Goal: Transaction & Acquisition: Purchase product/service

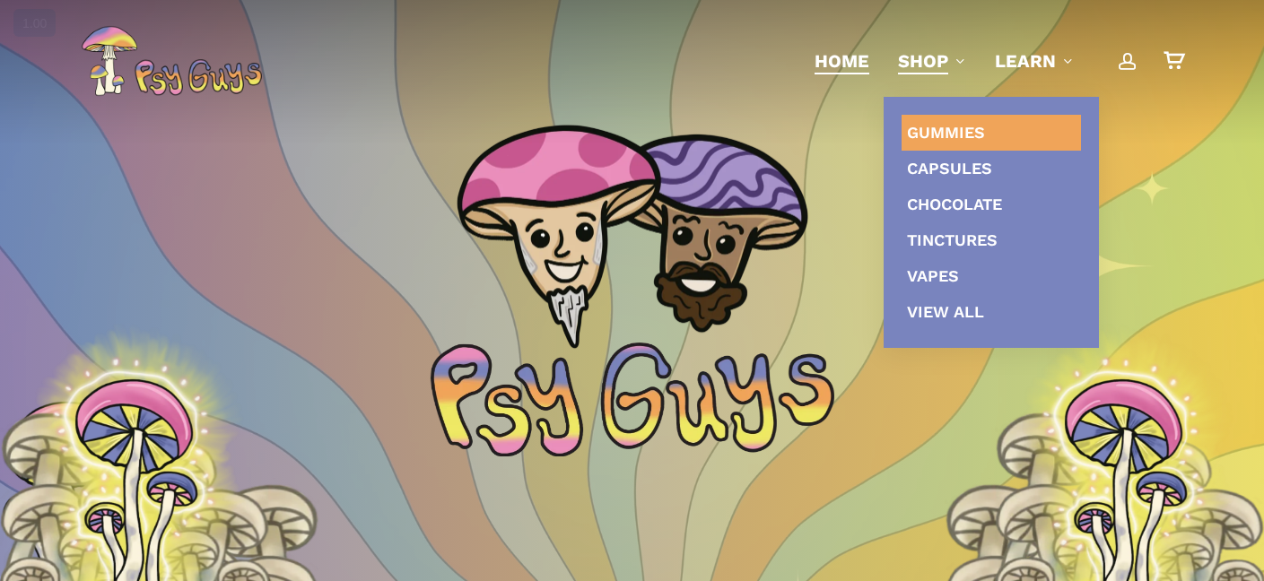
click at [918, 120] on link "Gummies" at bounding box center [991, 133] width 179 height 36
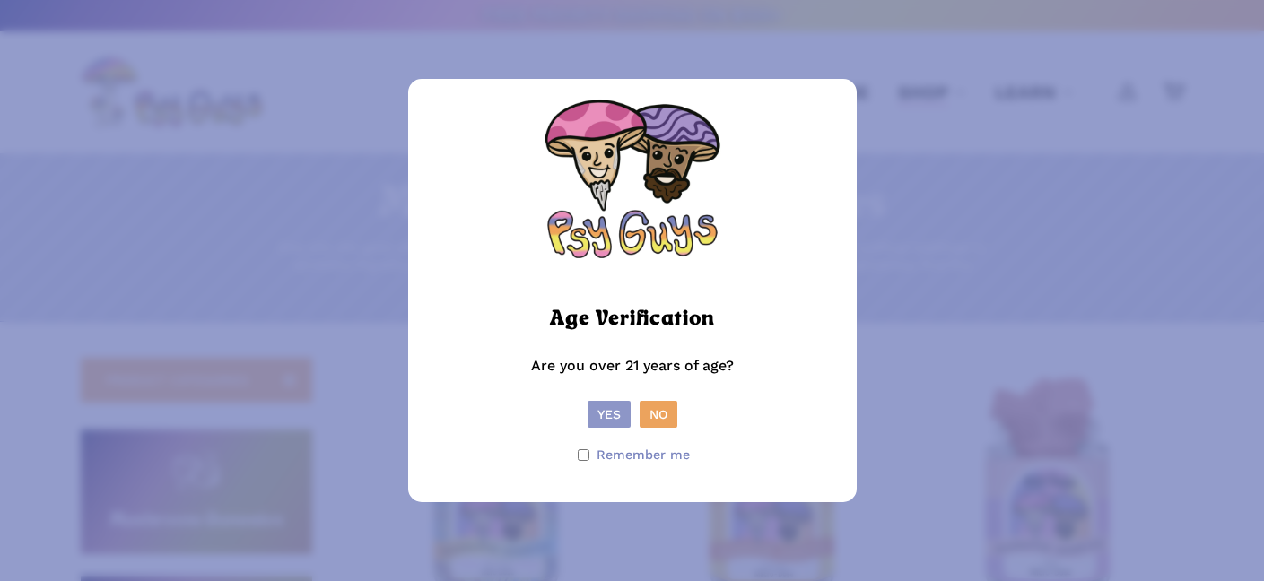
click at [606, 422] on button "Yes" at bounding box center [609, 414] width 43 height 27
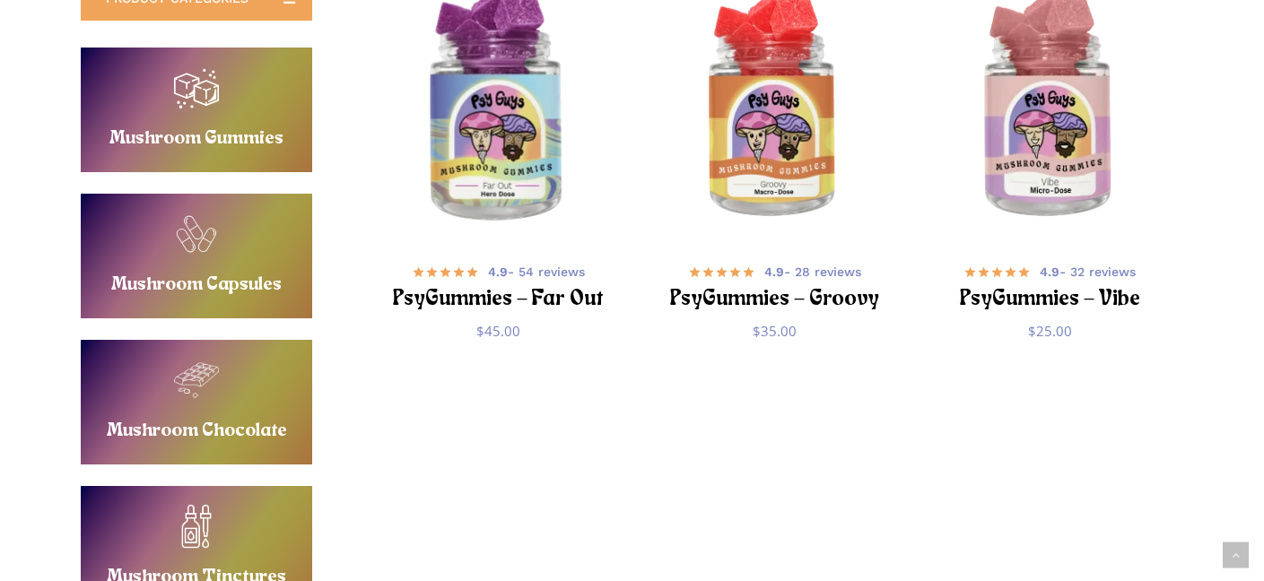
scroll to position [390, 0]
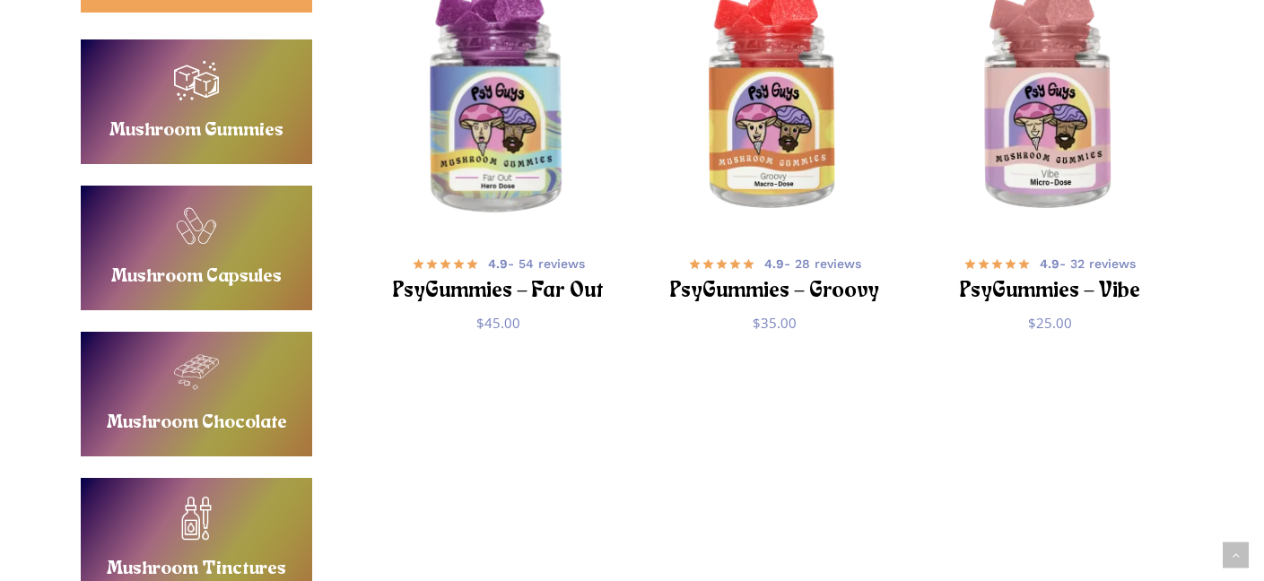
click at [480, 161] on img "PsyGummies - Far Out" at bounding box center [497, 100] width 269 height 269
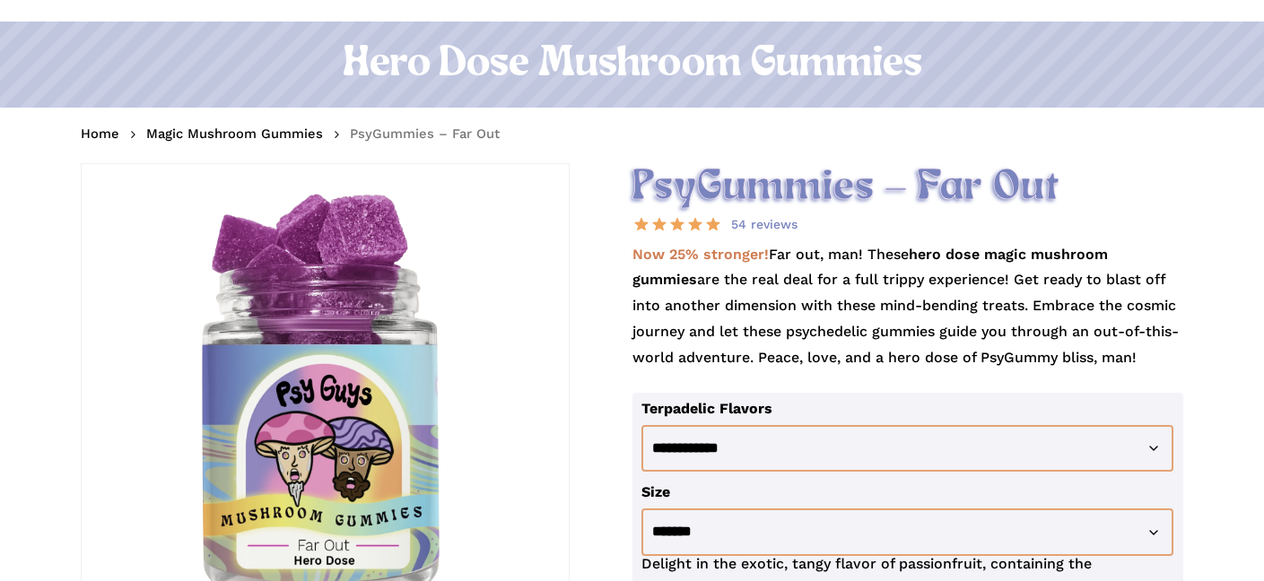
scroll to position [139, 0]
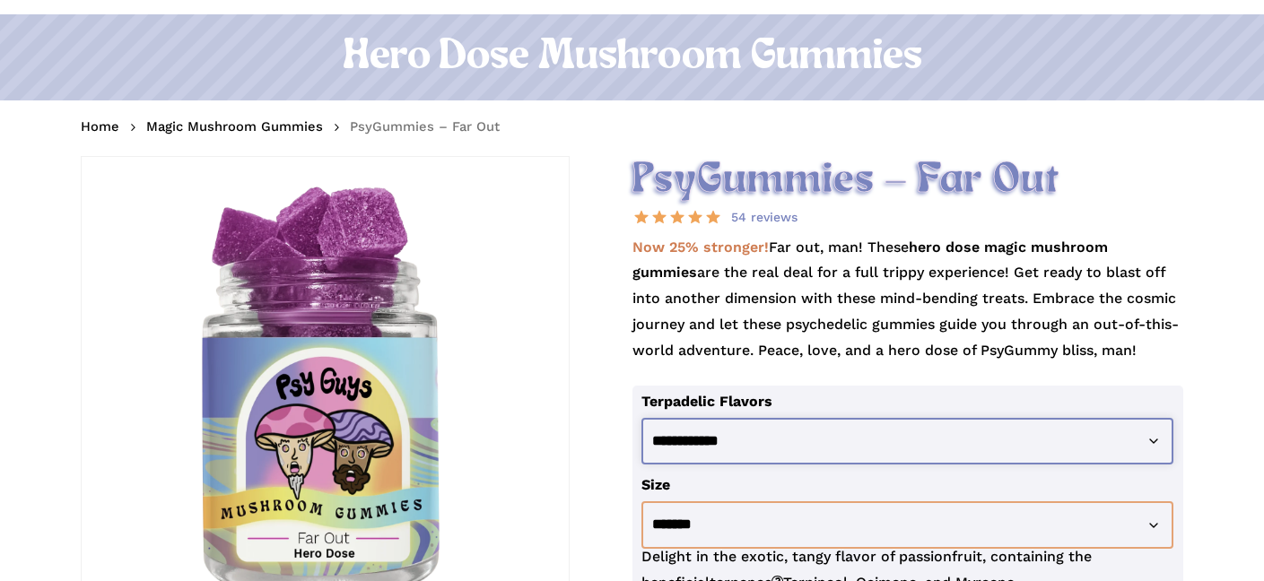
click at [745, 445] on select "**********" at bounding box center [908, 442] width 532 height 48
click at [642, 418] on select "**********" at bounding box center [908, 442] width 532 height 48
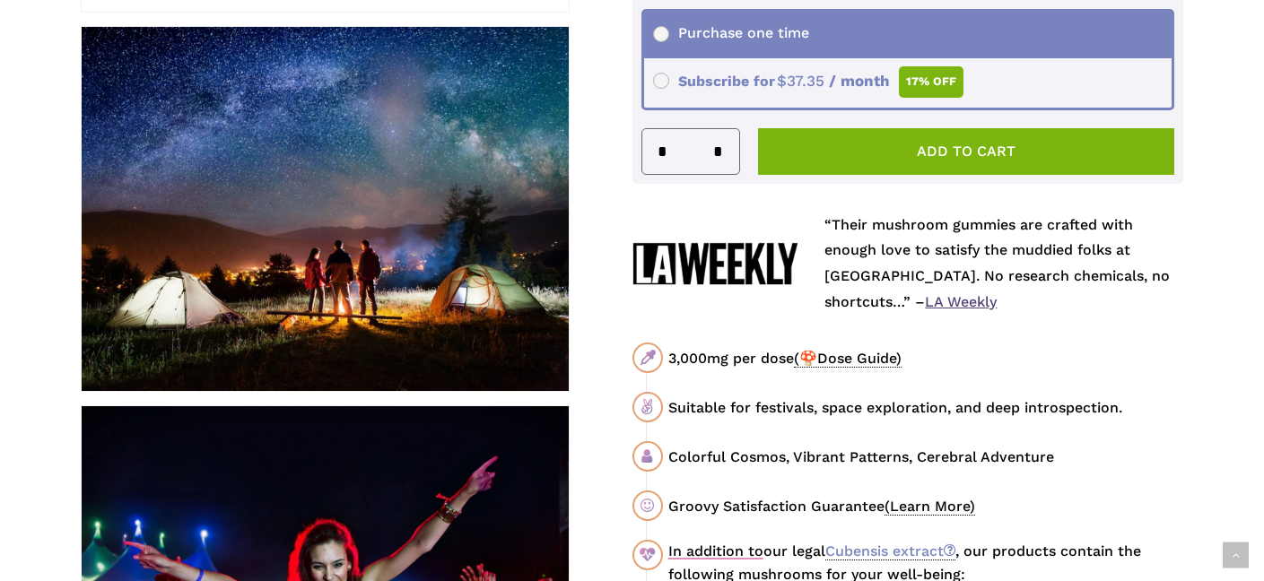
scroll to position [775, 0]
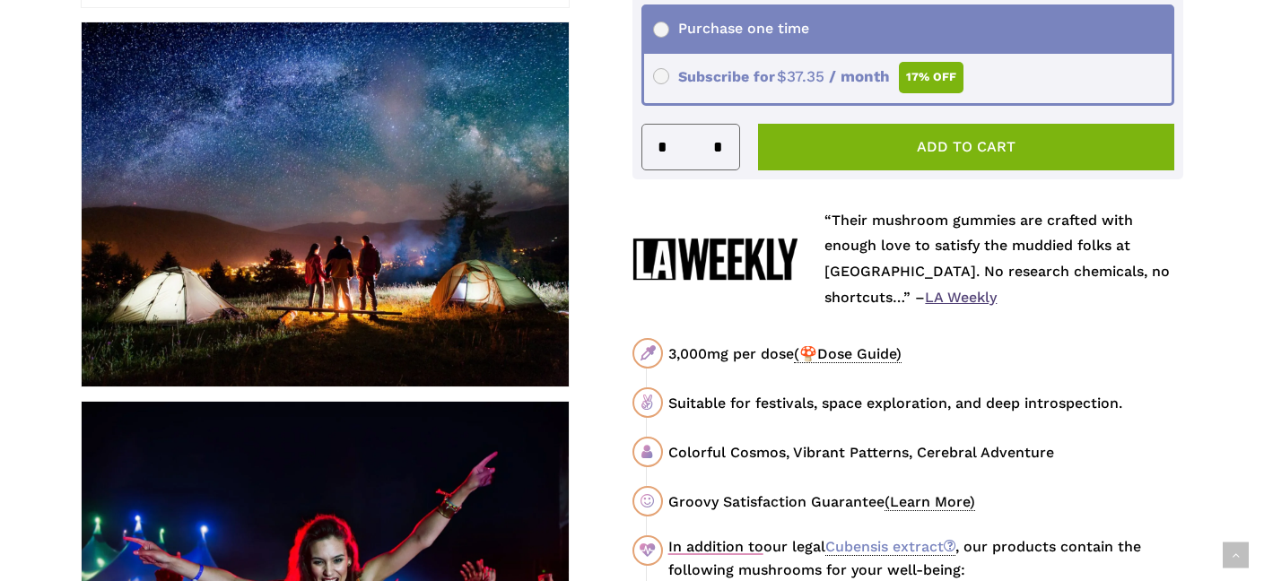
click at [957, 301] on link "LA Weekly" at bounding box center [961, 297] width 72 height 17
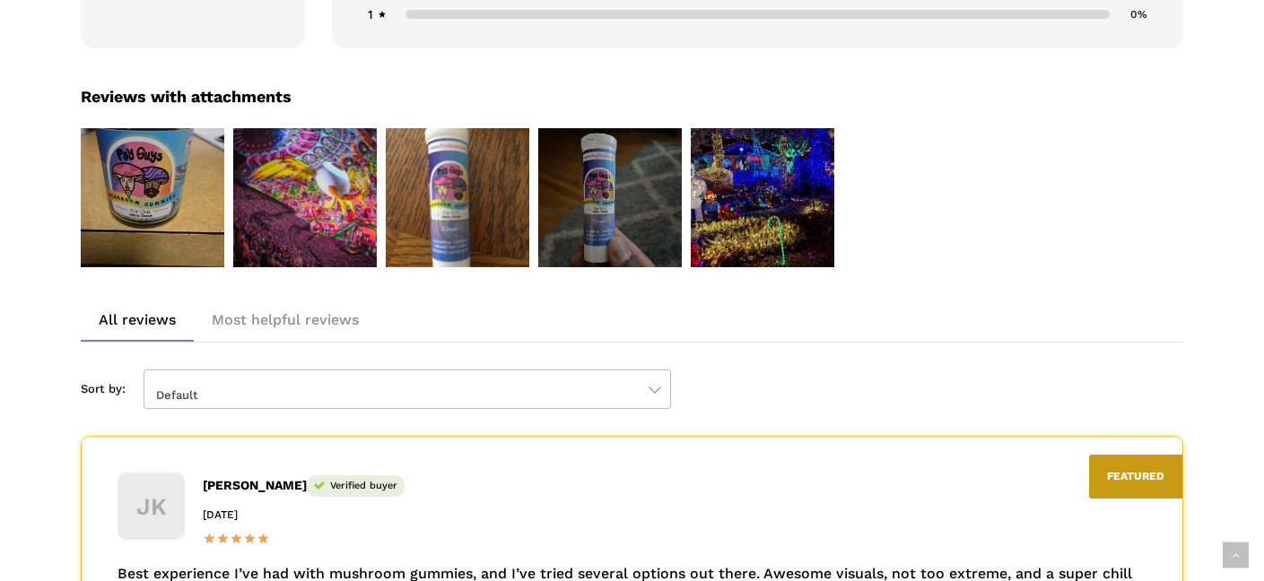
scroll to position [3195, 0]
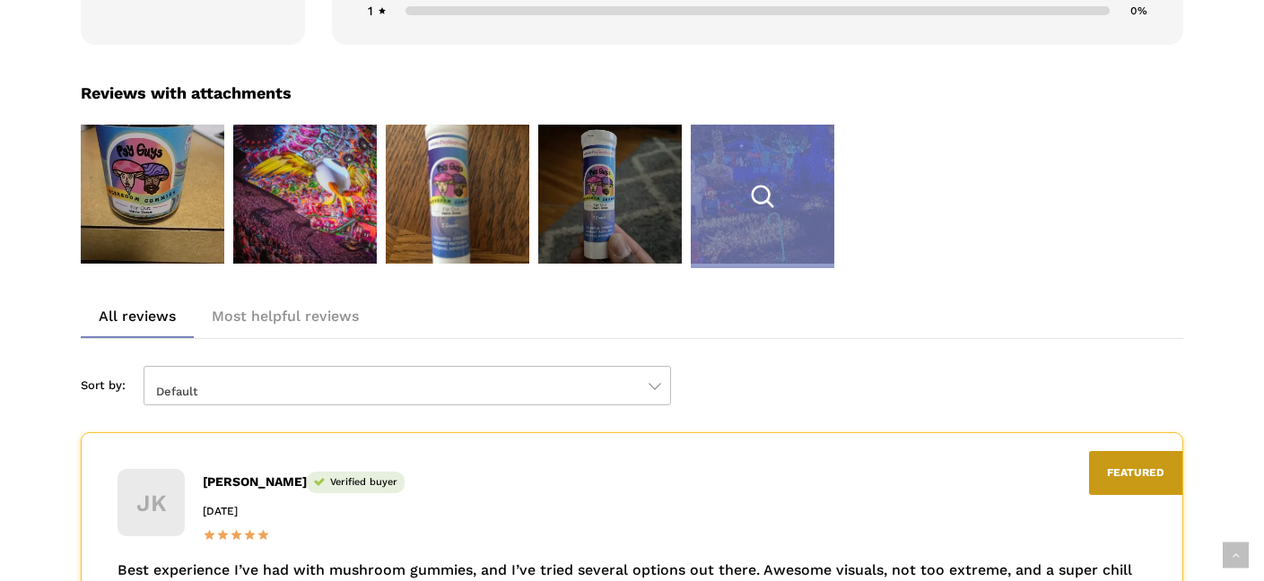
click at [713, 207] on div "5 / 5" at bounding box center [763, 197] width 144 height 144
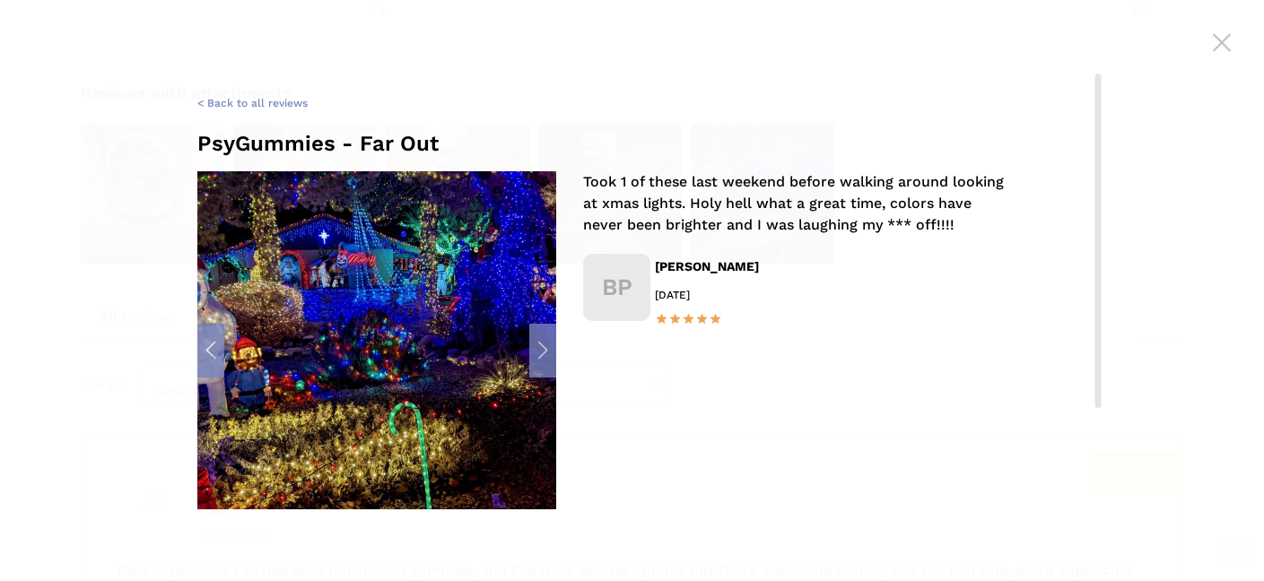
click at [634, 135] on div "PsyGummies - Far Out" at bounding box center [632, 144] width 870 height 26
click at [1215, 46] on span at bounding box center [1222, 42] width 63 height 63
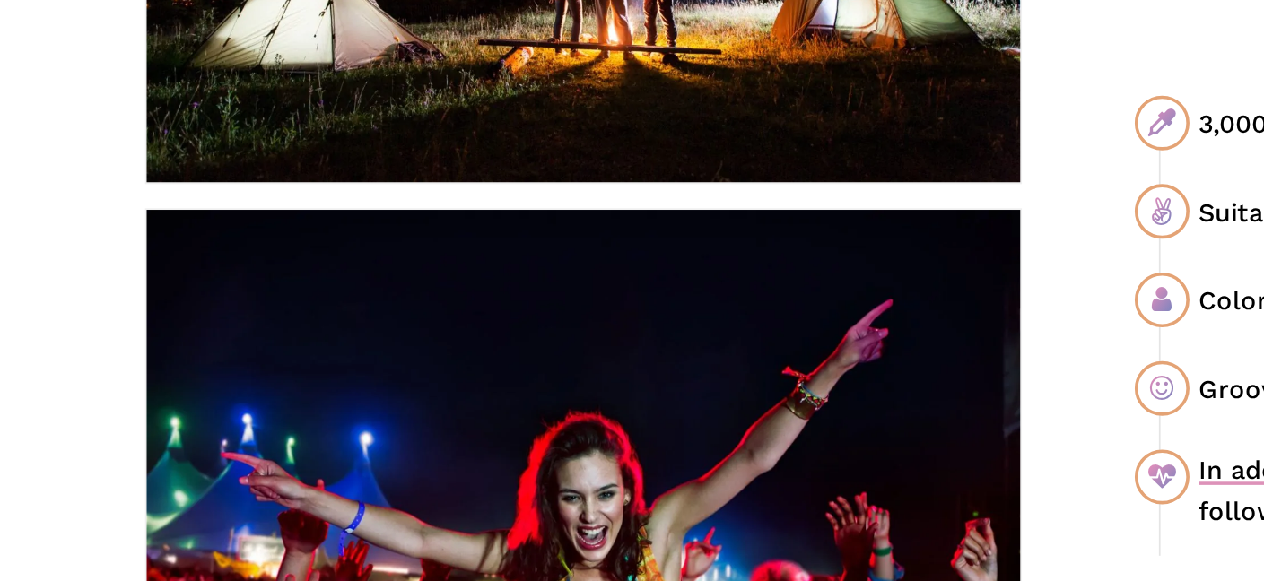
scroll to position [801, 0]
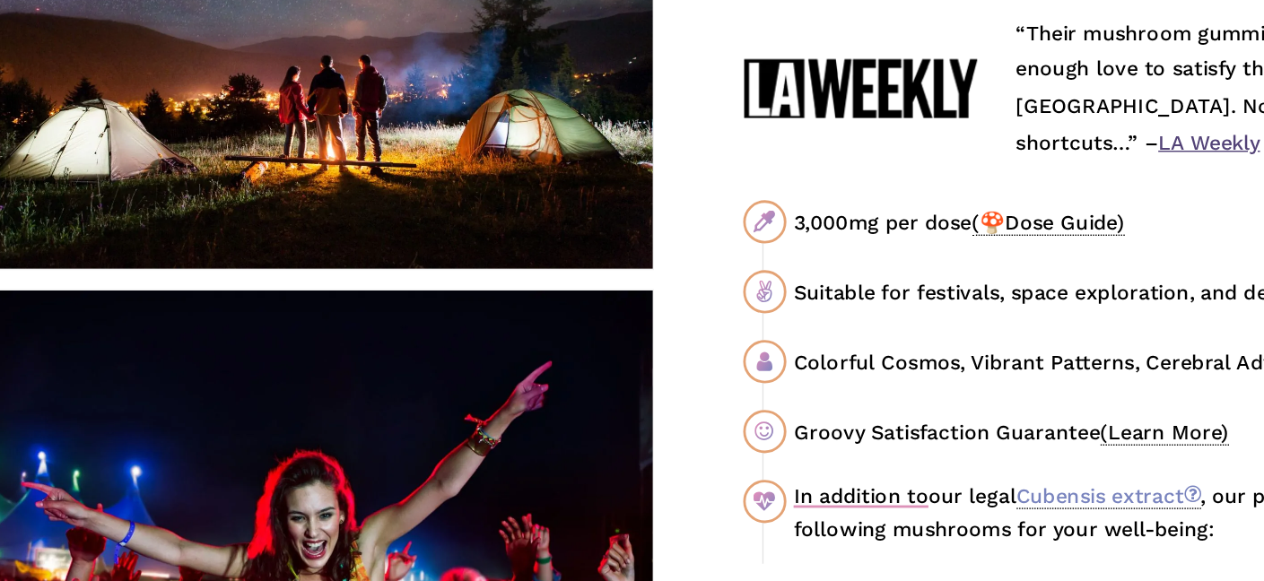
click at [866, 334] on span "(🍄Dose Guide)" at bounding box center [848, 328] width 108 height 18
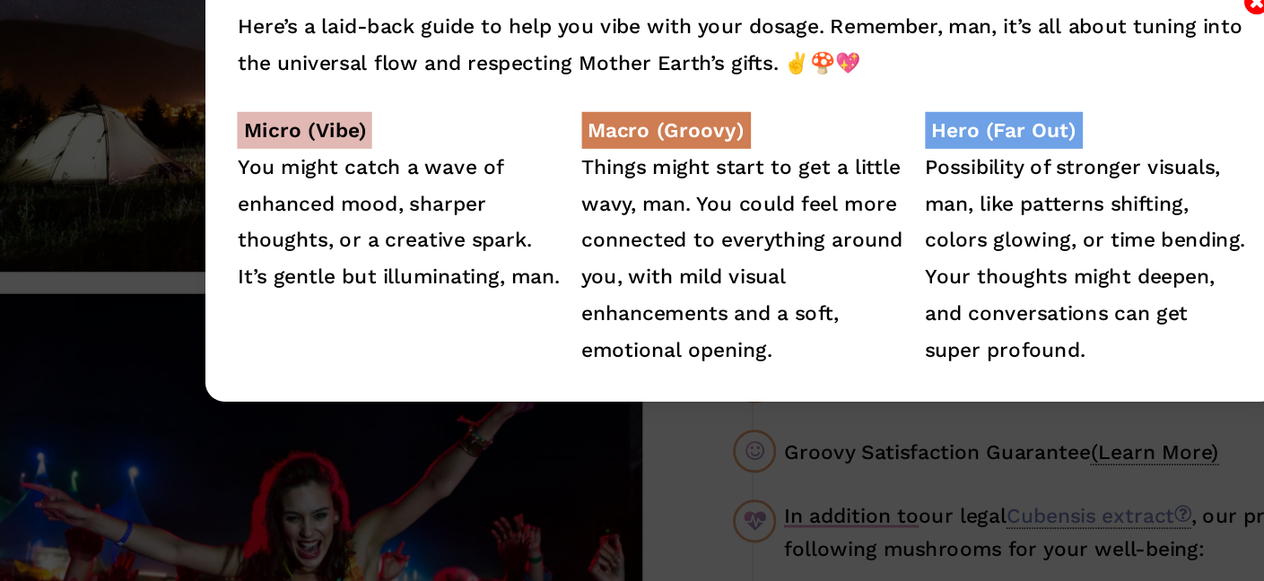
scroll to position [800, 0]
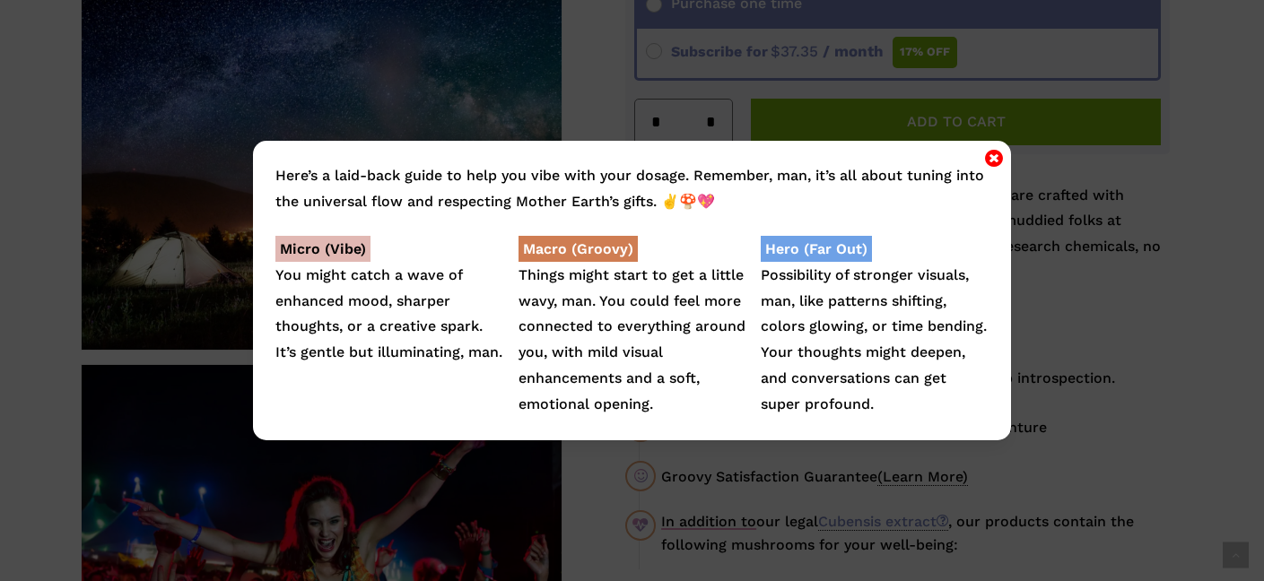
click at [1198, 282] on div "Here’s a laid-back guide to help you vibe with your dosage. Remember, man, it’s…" at bounding box center [632, 290] width 1264 height 581
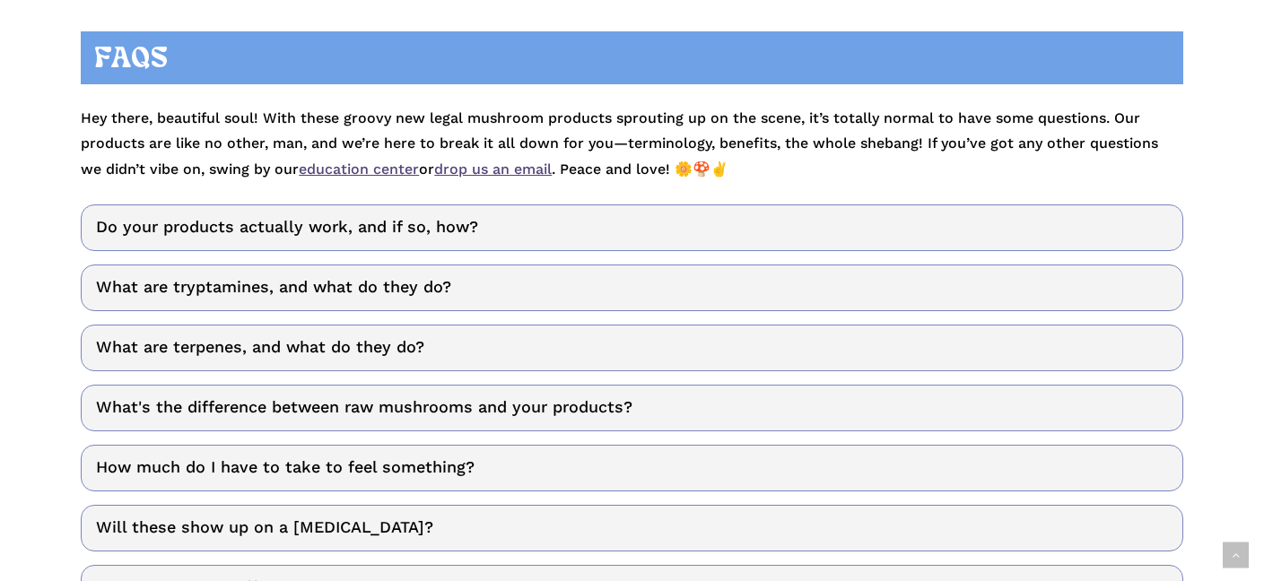
scroll to position [6326, 0]
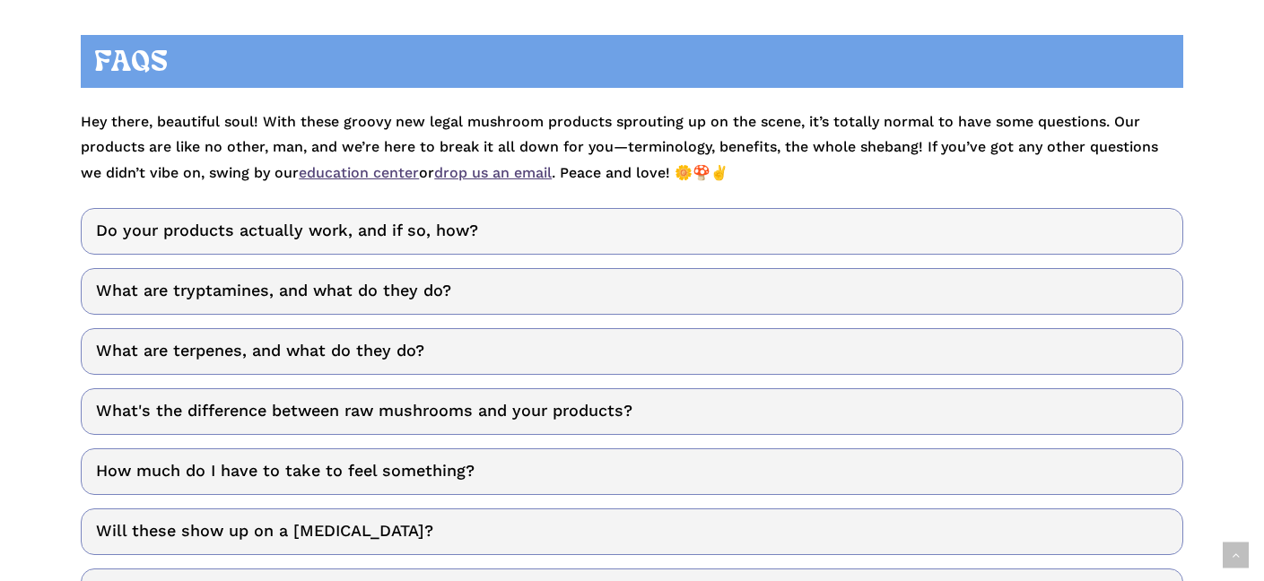
click at [426, 208] on link "Do your products actually work, and if so, how?" at bounding box center [632, 231] width 1103 height 47
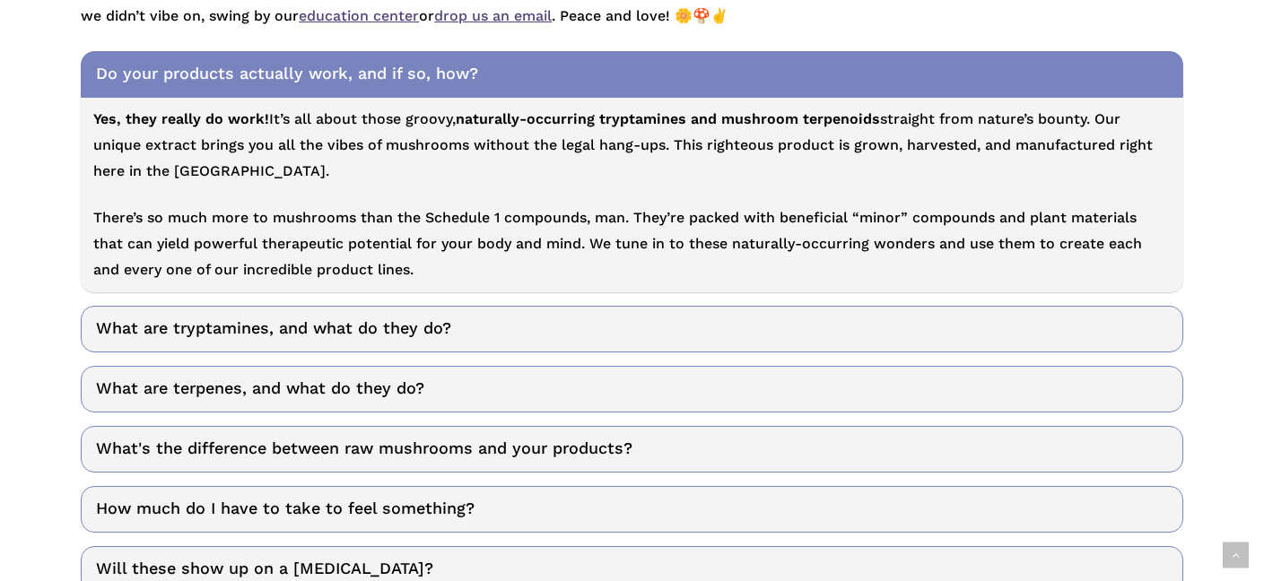
scroll to position [6495, 0]
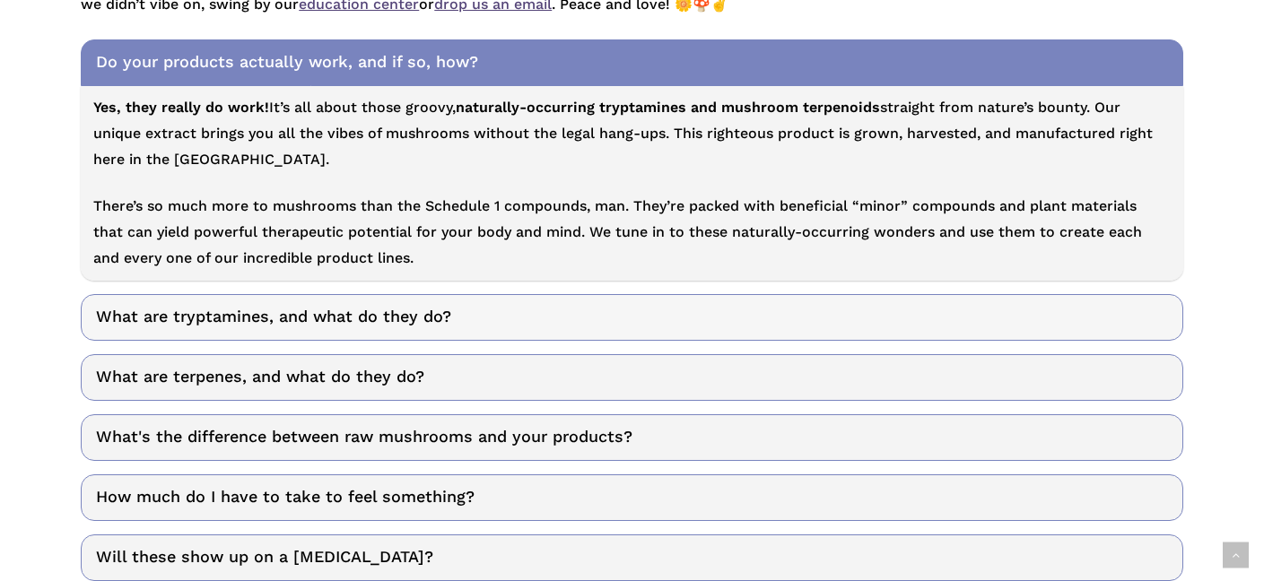
click at [380, 294] on link "What are tryptamines, and what do they do?" at bounding box center [632, 317] width 1103 height 47
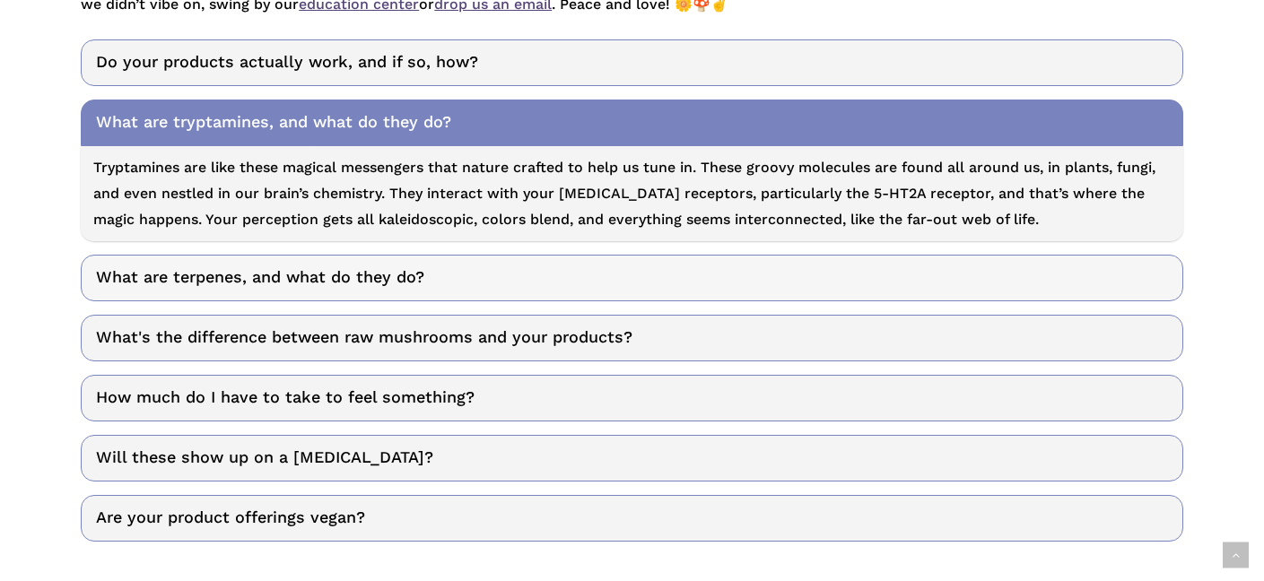
click at [388, 255] on link "What are terpenes, and what do they do?" at bounding box center [632, 278] width 1103 height 47
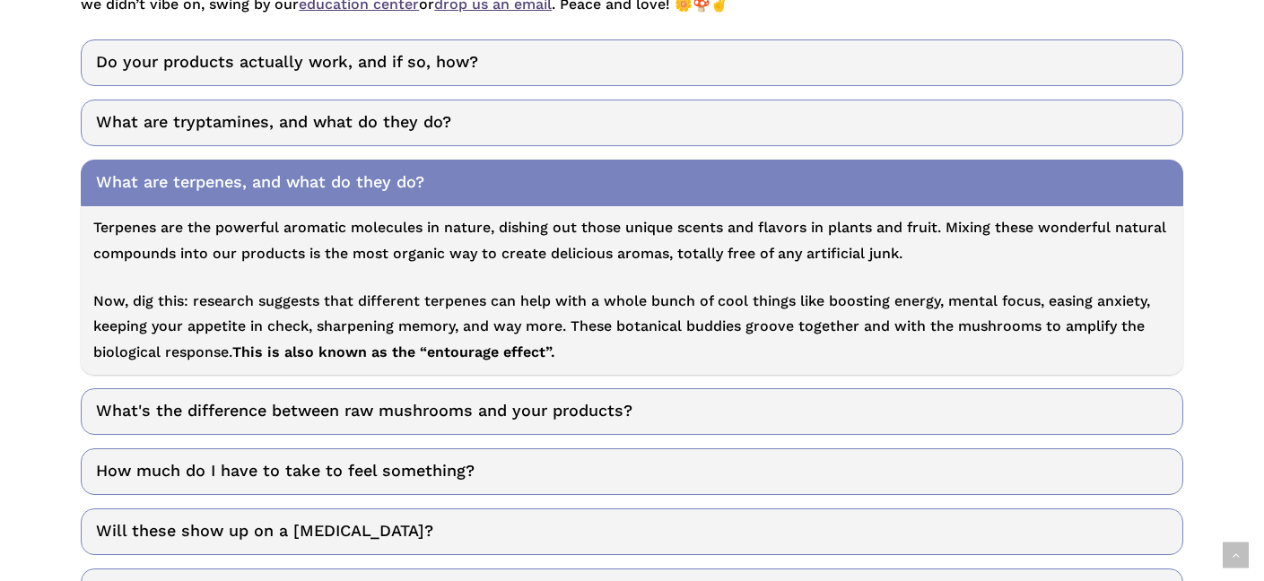
scroll to position [6492, 0]
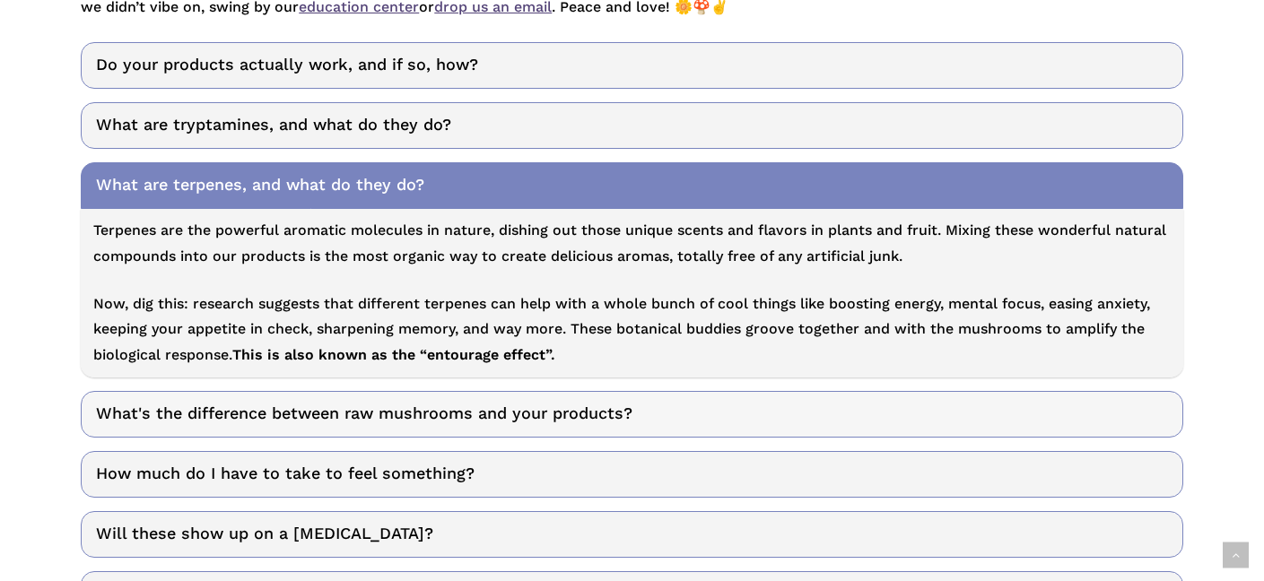
click at [427, 391] on link "What's the difference between raw mushrooms and your products?" at bounding box center [632, 414] width 1103 height 47
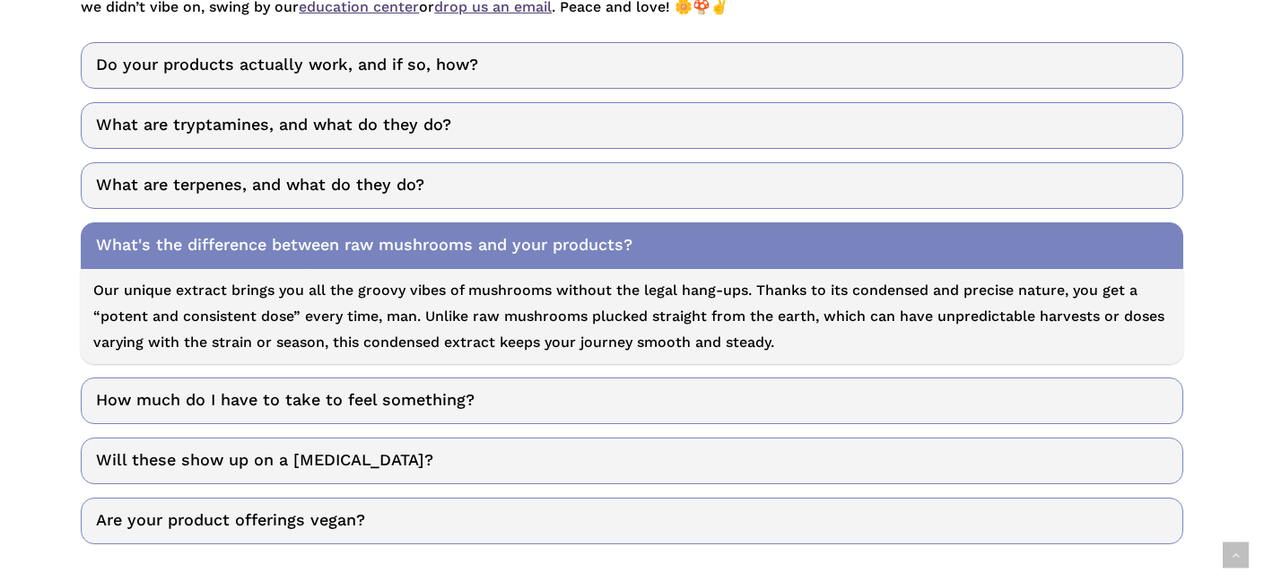
scroll to position [6483, 0]
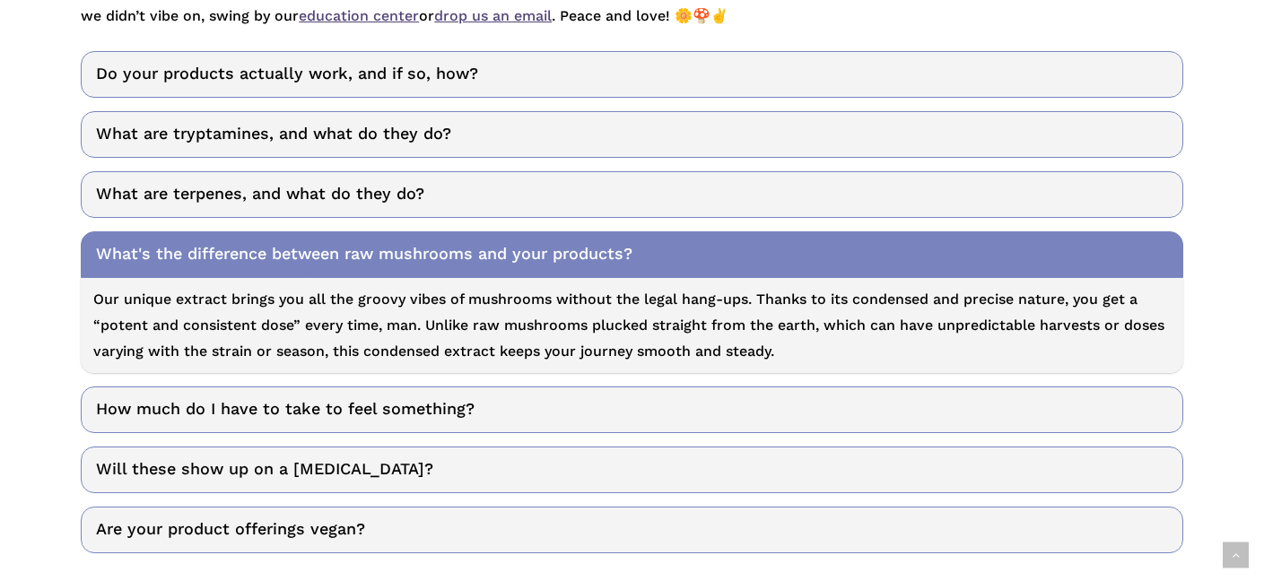
click at [492, 353] on div "Do your products actually work, and if so, how? Yes, they really do work! It’s …" at bounding box center [632, 302] width 1103 height 502
click at [488, 387] on link "How much do I have to take to feel something?" at bounding box center [632, 410] width 1103 height 47
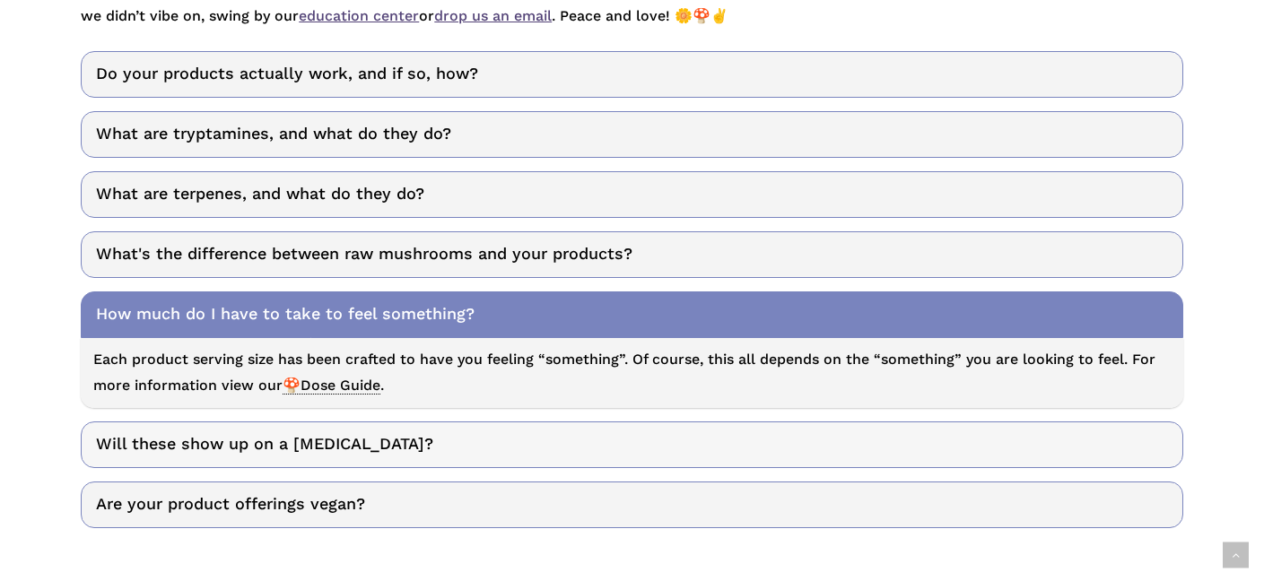
click at [380, 429] on link "Will these show up on a [MEDICAL_DATA]?" at bounding box center [632, 445] width 1103 height 47
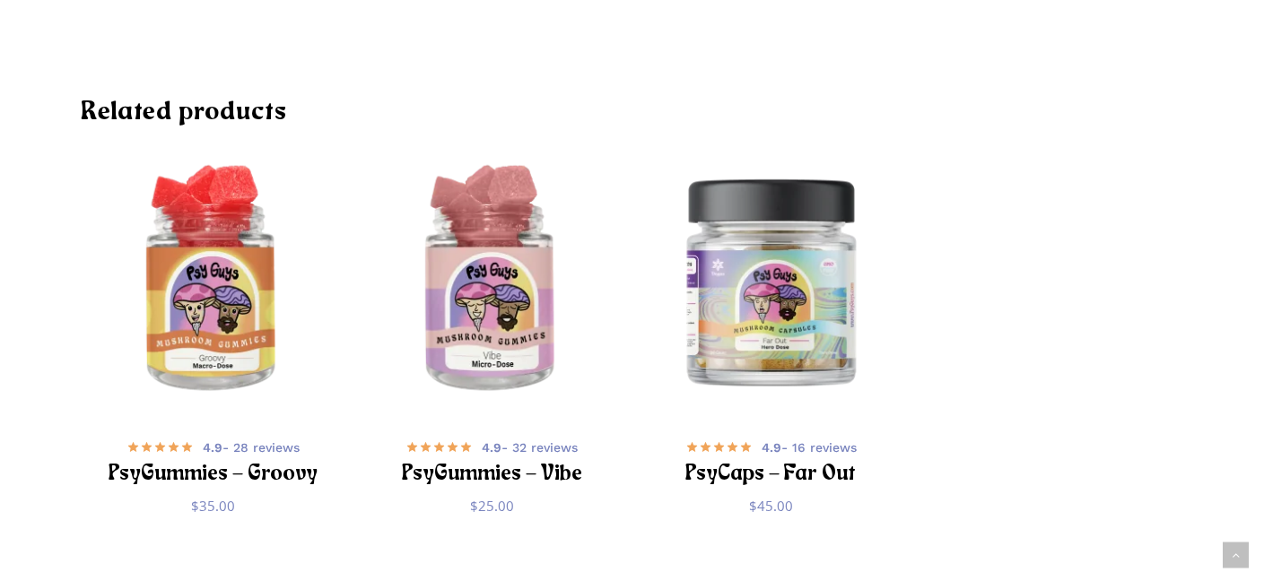
scroll to position [7044, 0]
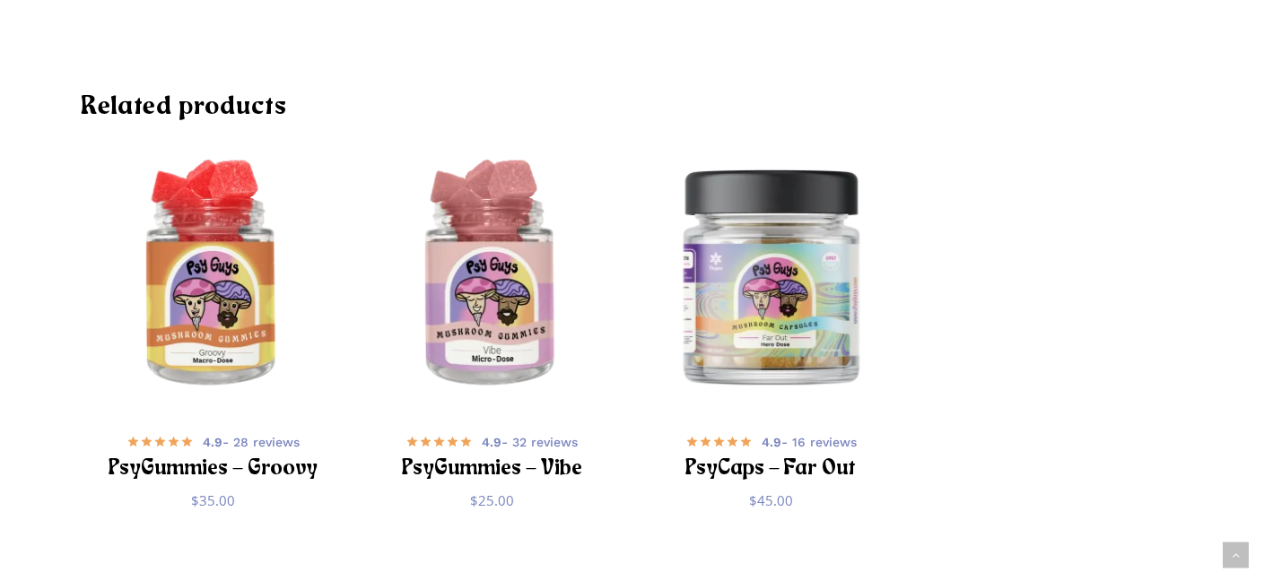
click at [734, 244] on img "PsyCaps - Far Out" at bounding box center [770, 275] width 275 height 275
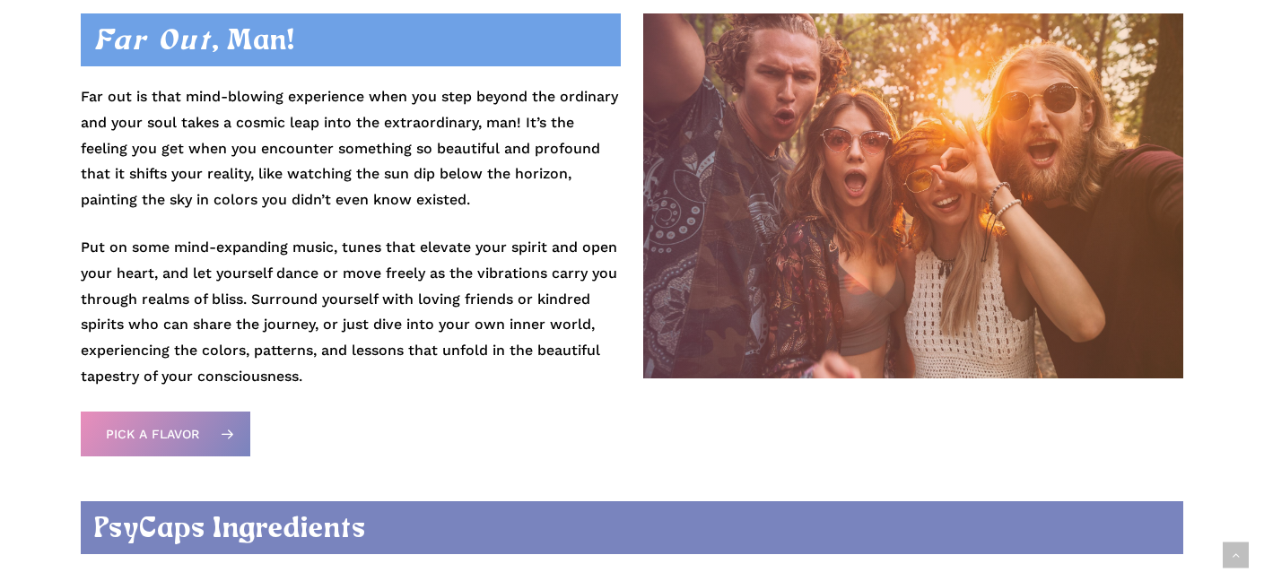
scroll to position [1769, 0]
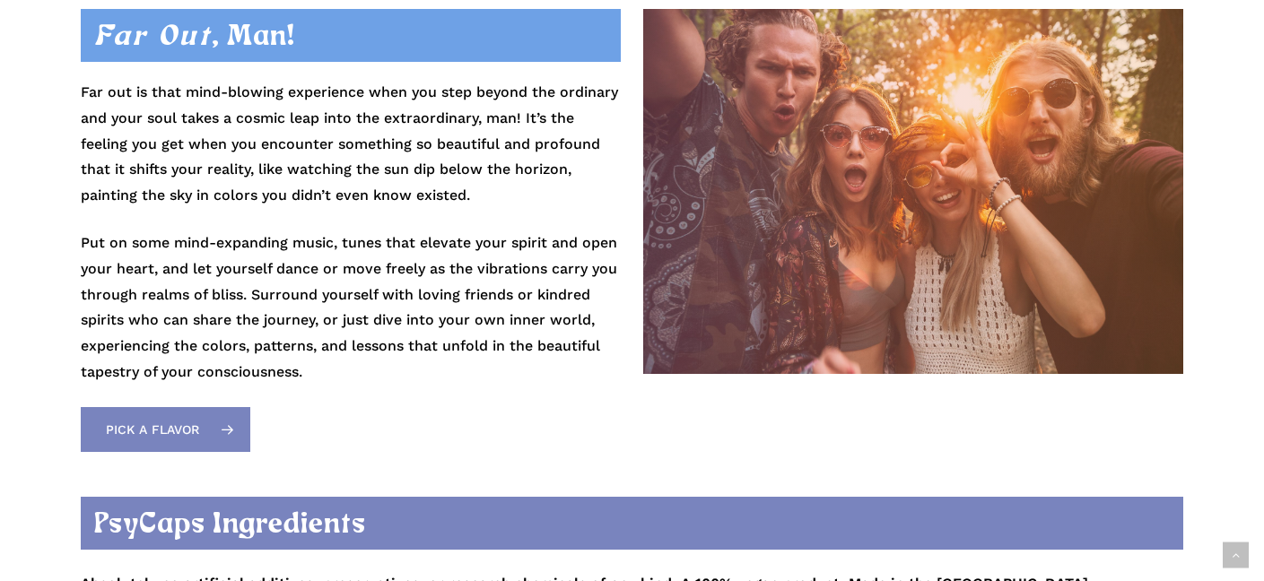
click at [204, 425] on link "Pick a Flavor" at bounding box center [166, 429] width 170 height 45
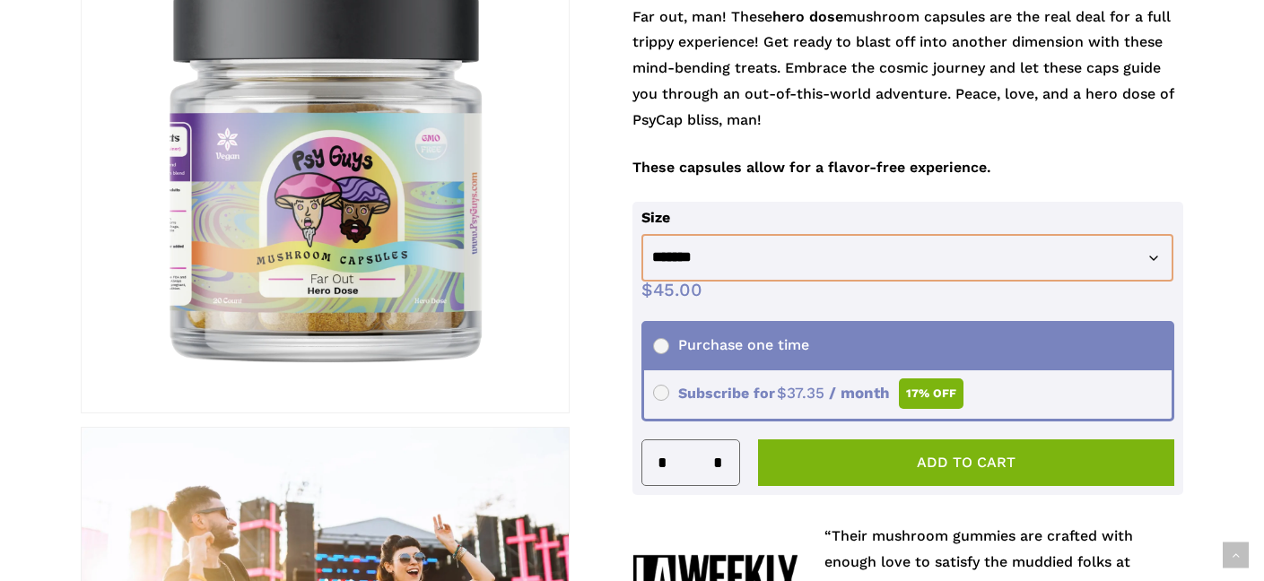
scroll to position [348, 0]
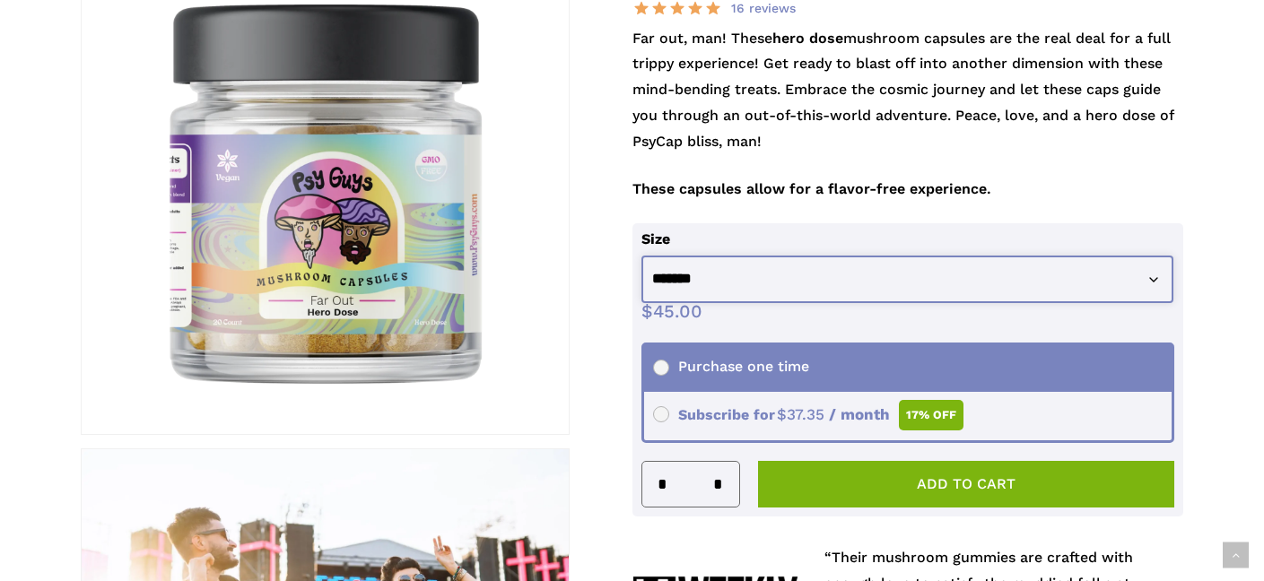
click at [693, 275] on select "**********" at bounding box center [908, 280] width 532 height 48
click at [642, 256] on select "**********" at bounding box center [908, 280] width 532 height 48
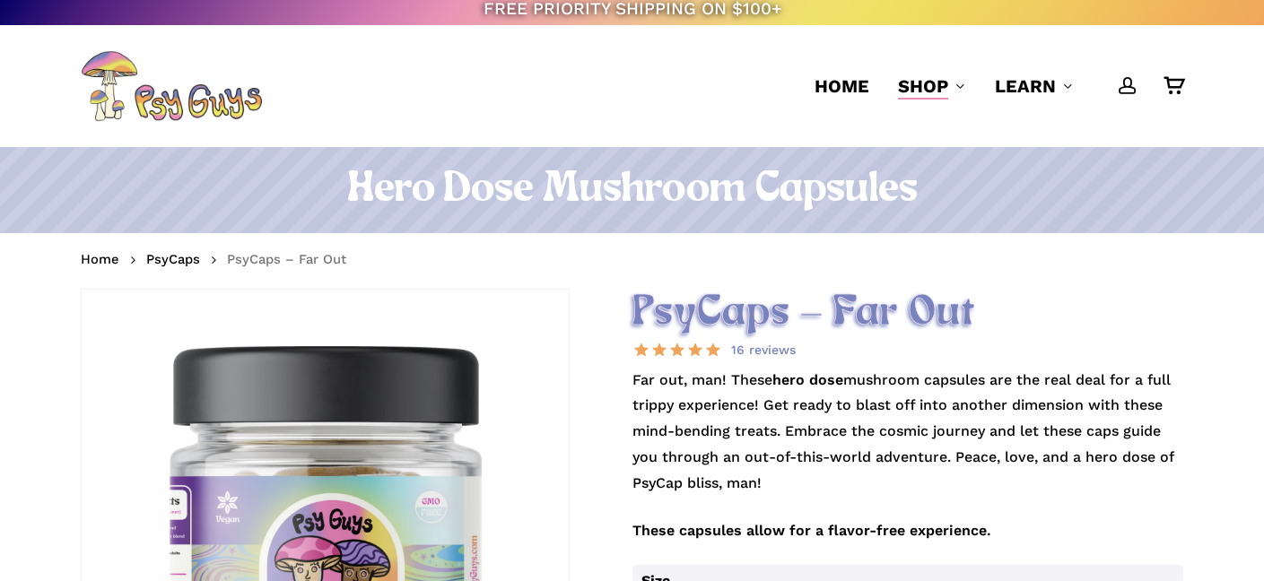
scroll to position [0, 0]
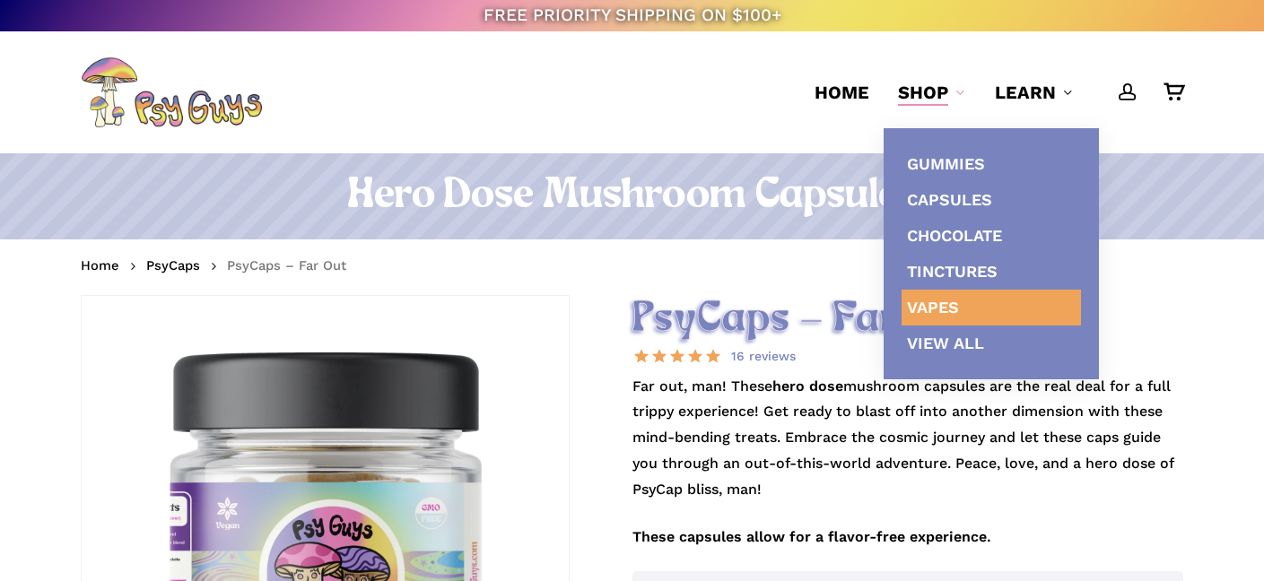
click at [941, 316] on span "Vapes" at bounding box center [933, 307] width 52 height 19
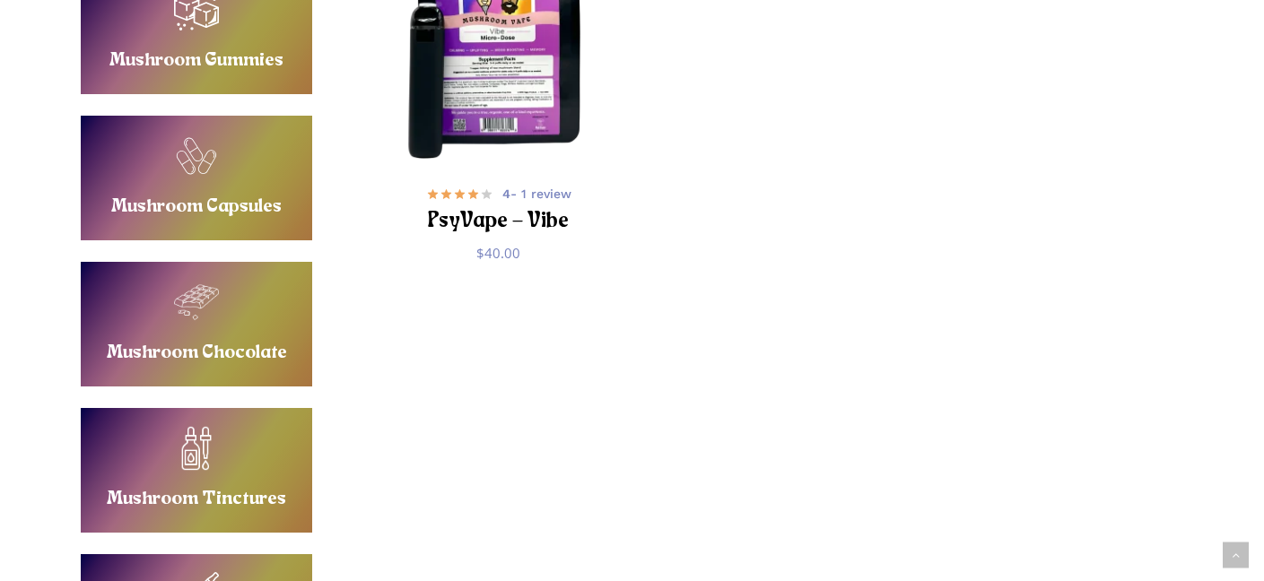
scroll to position [528, 0]
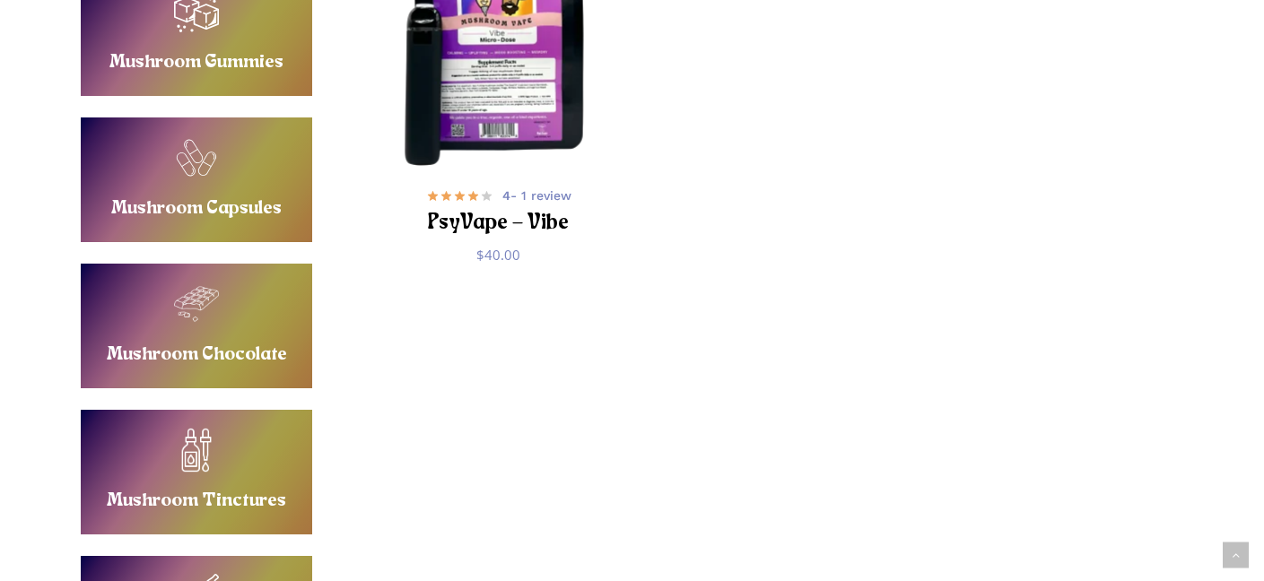
click at [479, 99] on img "PsyVape - Vibe" at bounding box center [497, 32] width 269 height 269
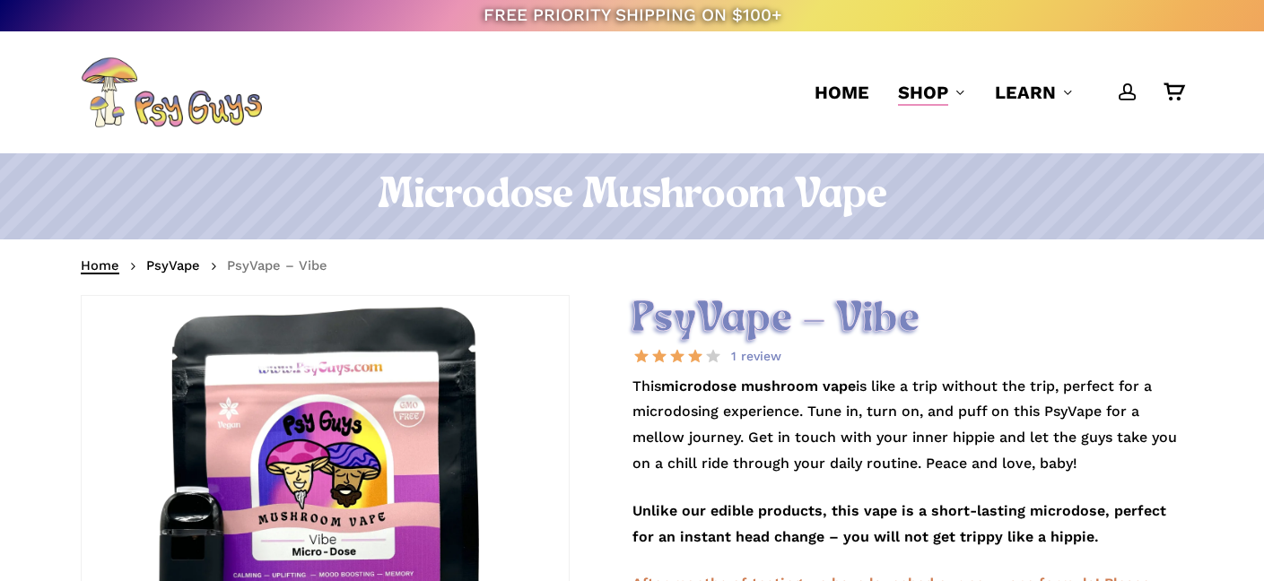
click at [107, 259] on link "Home" at bounding box center [100, 266] width 39 height 18
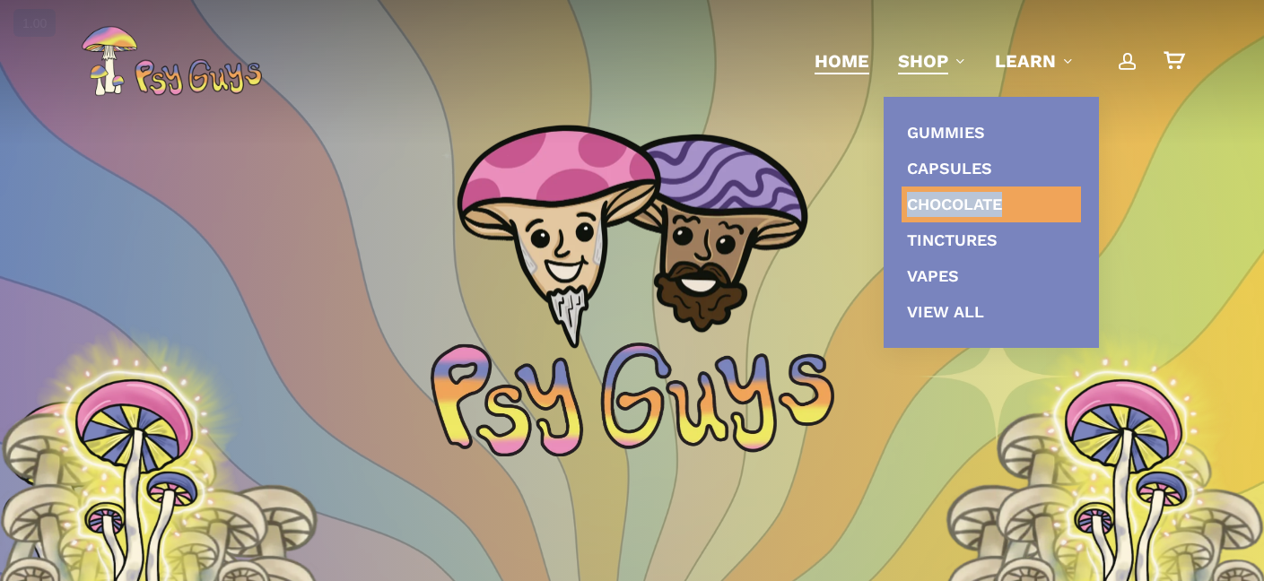
click at [921, 204] on span "Chocolate" at bounding box center [954, 204] width 95 height 19
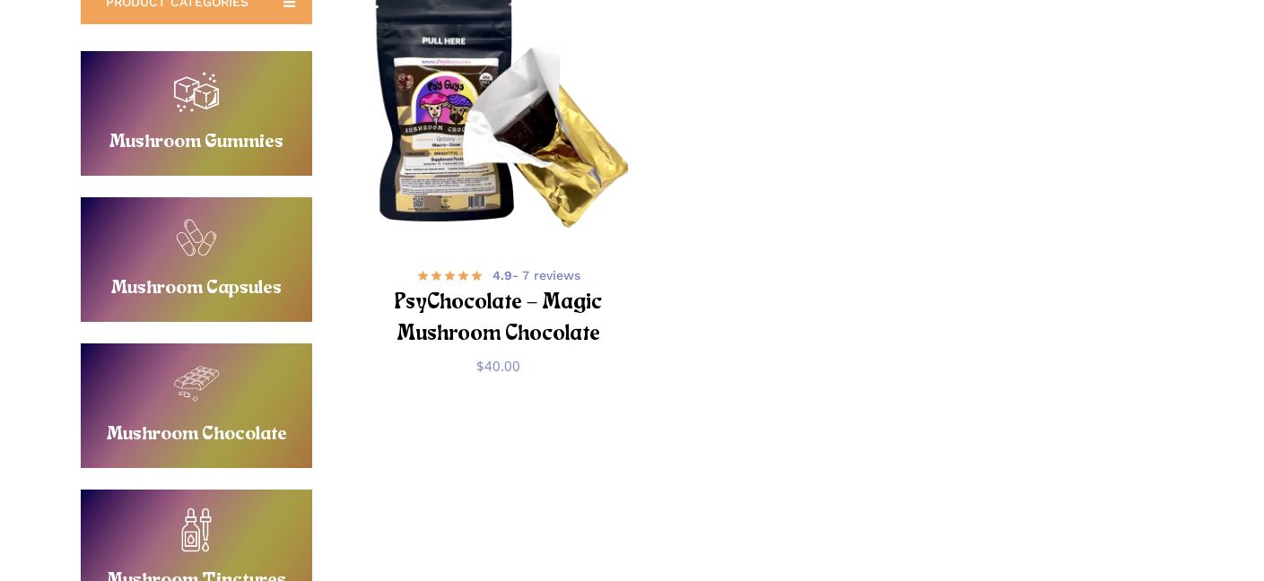
scroll to position [211, 0]
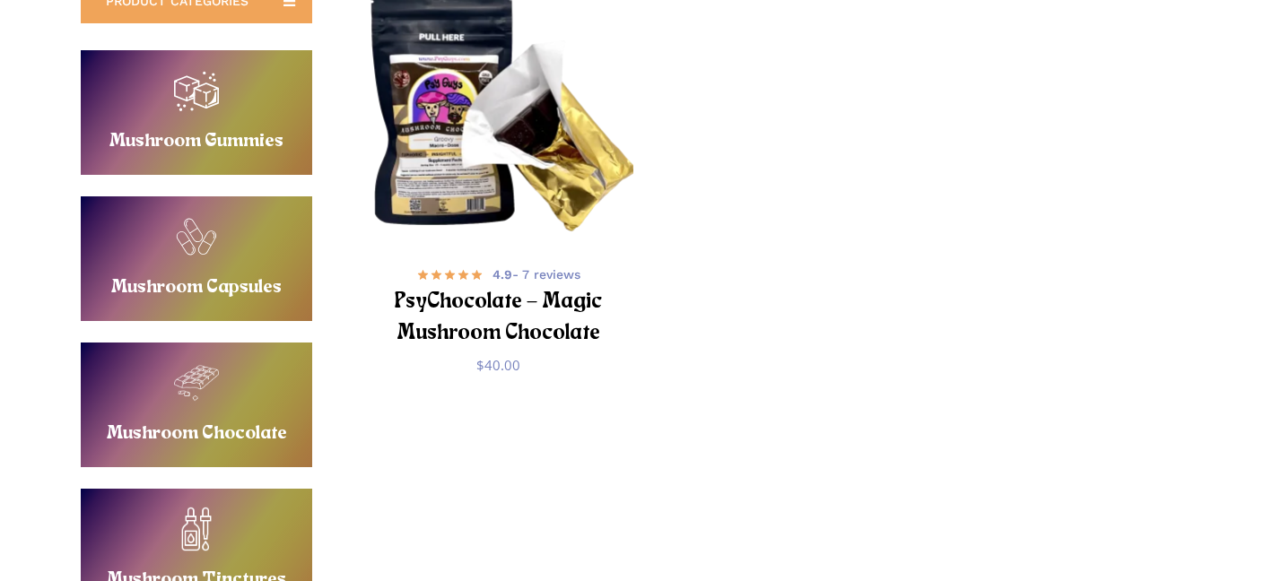
click at [456, 89] on img "PsyChocolate - Magic Mushroom Chocolate" at bounding box center [497, 111] width 269 height 269
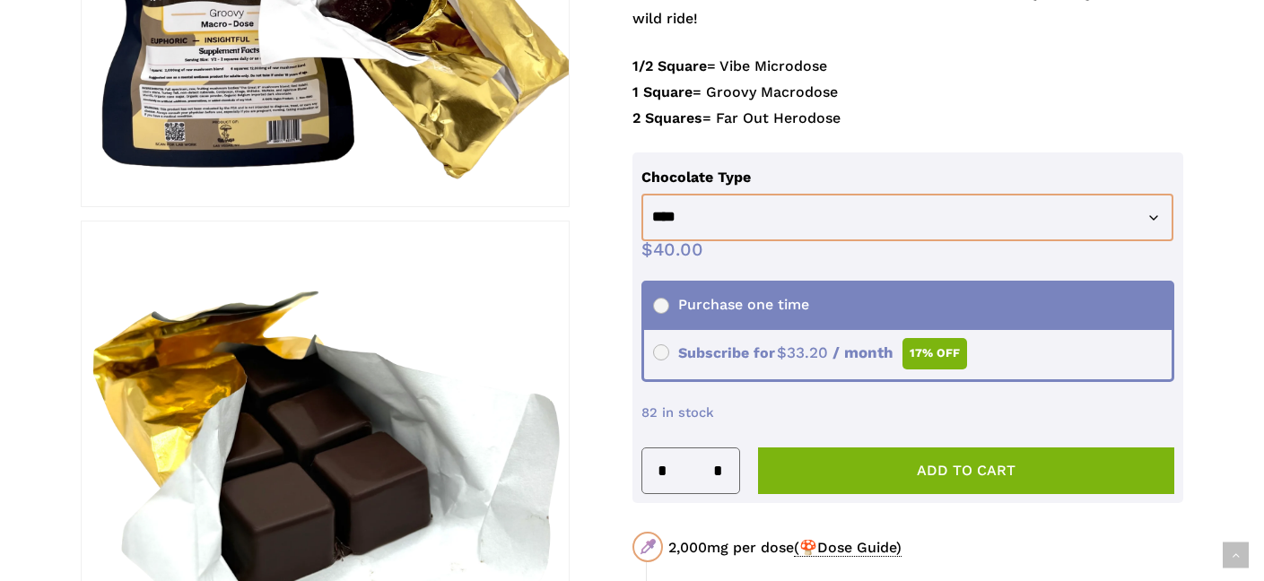
scroll to position [569, 0]
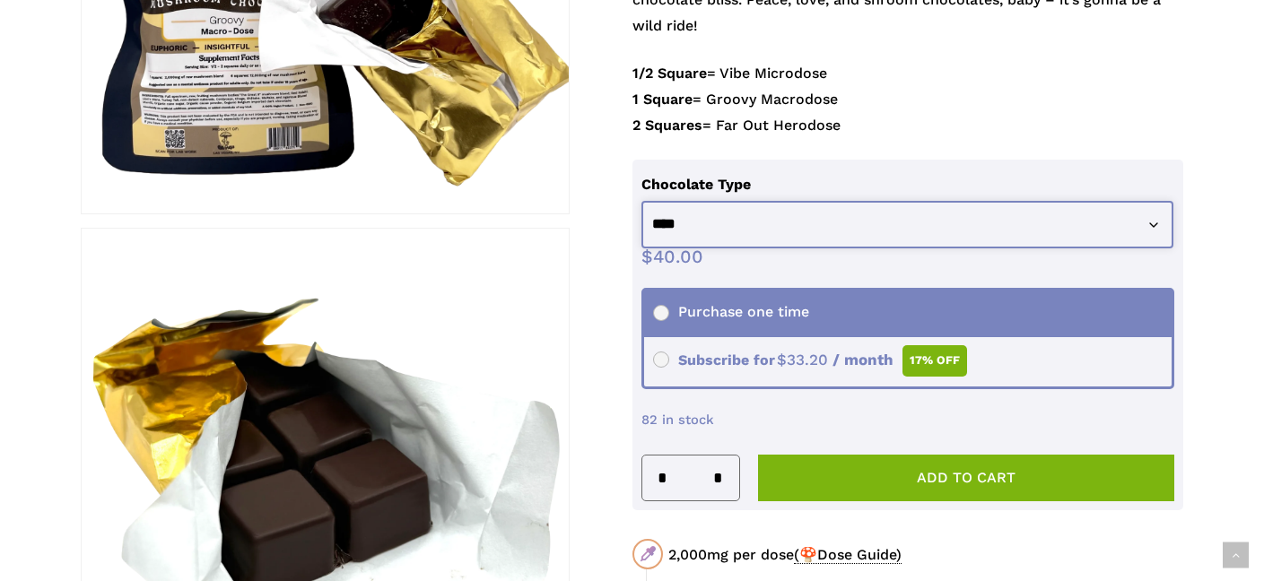
click at [686, 227] on select "**********" at bounding box center [908, 225] width 532 height 48
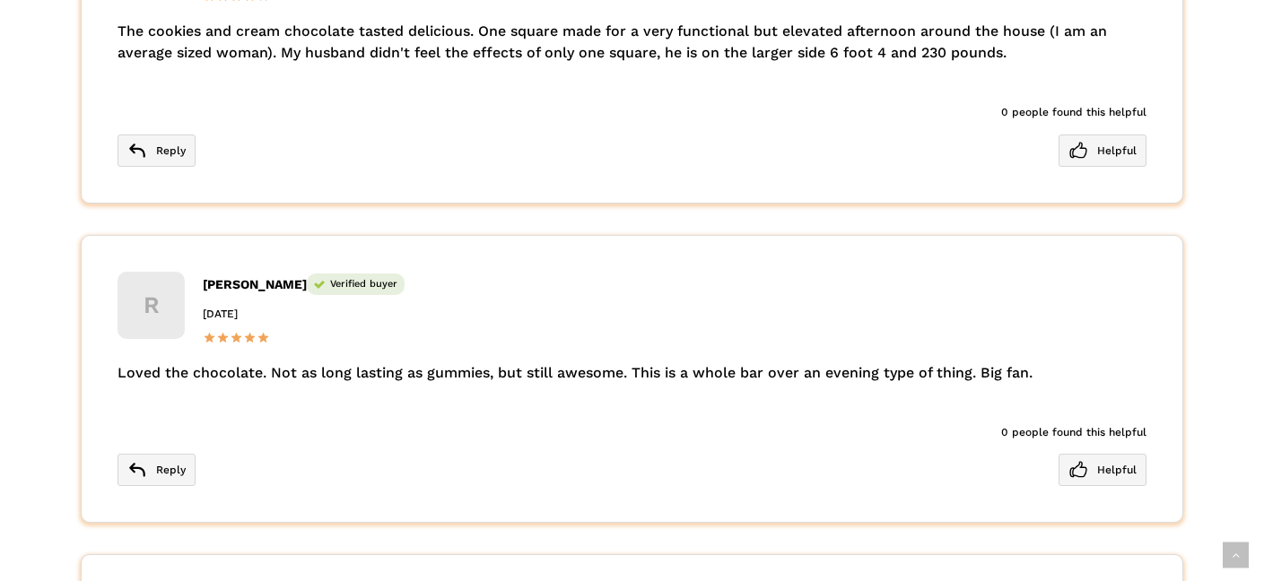
scroll to position [4461, 0]
